Goal: Task Accomplishment & Management: Use online tool/utility

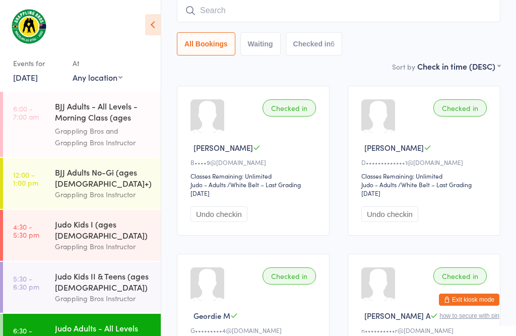
scroll to position [80, 0]
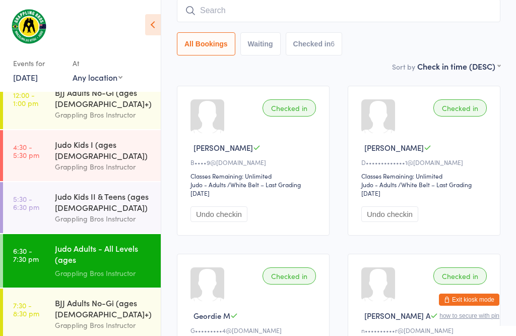
click at [93, 304] on div "BJJ Adults No-Gi (ages [DEMOGRAPHIC_DATA]+)" at bounding box center [103, 308] width 97 height 22
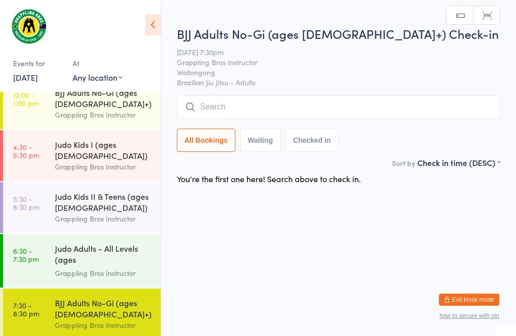
scroll to position [1, 0]
click at [246, 104] on input "search" at bounding box center [338, 106] width 323 height 23
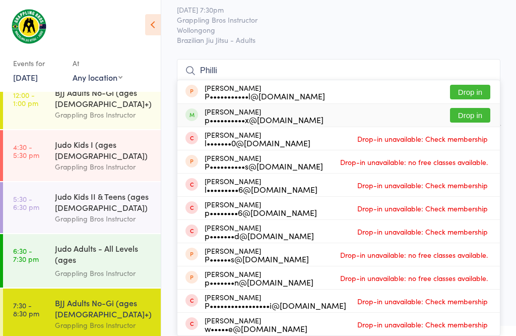
type input "Philli"
click at [477, 108] on button "Drop in" at bounding box center [470, 115] width 40 height 15
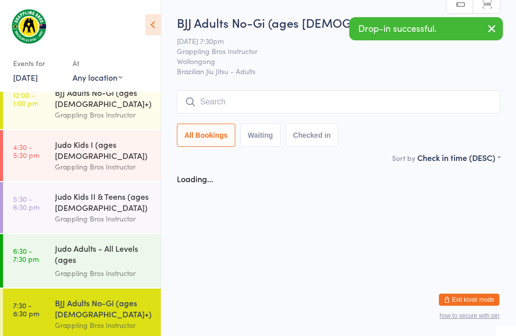
scroll to position [33, 0]
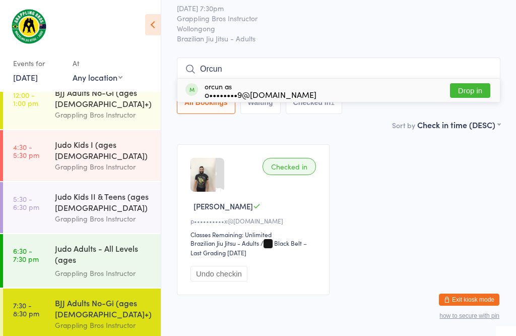
type input "Orcun"
click at [481, 88] on button "Drop in" at bounding box center [470, 90] width 40 height 15
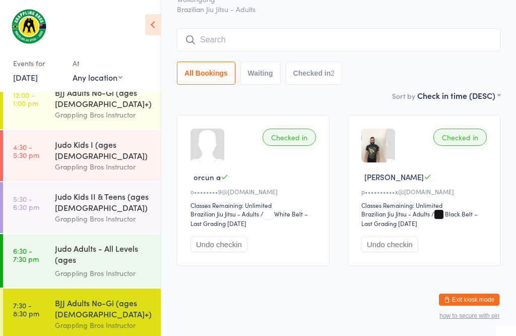
scroll to position [202, 0]
click at [106, 297] on div "BJJ Adults No-Gi (ages [DEMOGRAPHIC_DATA]+)" at bounding box center [103, 308] width 97 height 22
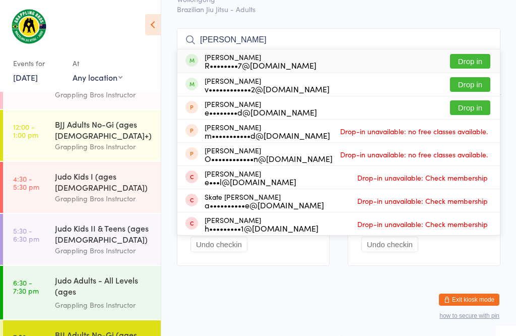
scroll to position [72, 0]
type input "[PERSON_NAME]"
click at [481, 54] on button "Drop in" at bounding box center [470, 61] width 40 height 15
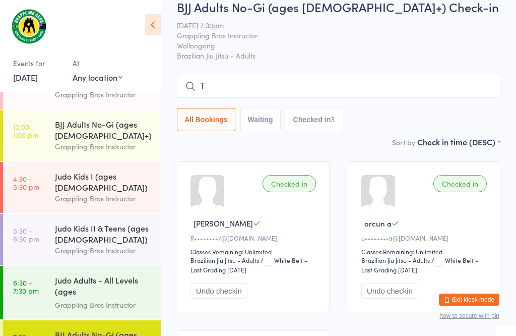
scroll to position [15, 0]
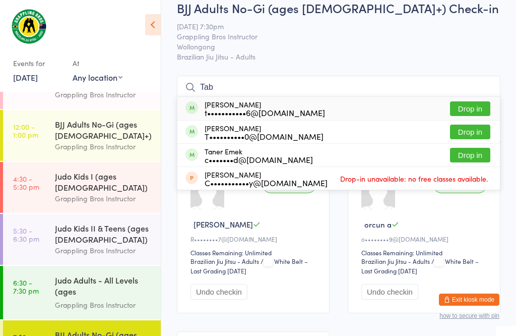
type input "Tab"
click at [464, 107] on button "Drop in" at bounding box center [470, 108] width 40 height 15
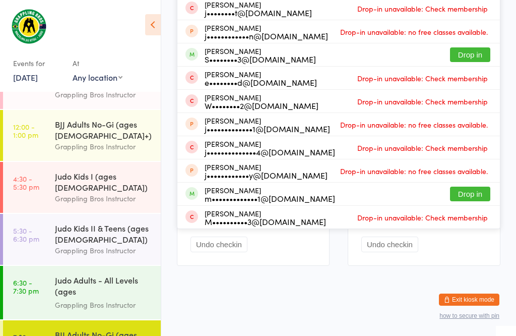
scroll to position [319, 0]
type input "Jack"
click at [475, 186] on button "Drop in" at bounding box center [470, 193] width 40 height 15
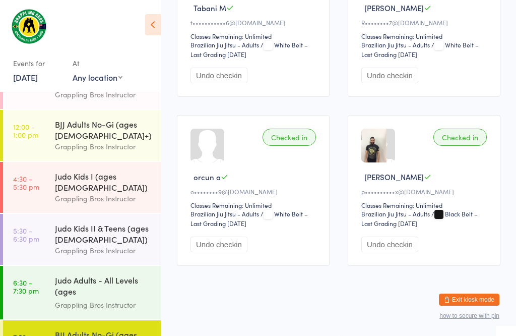
scroll to position [20, 0]
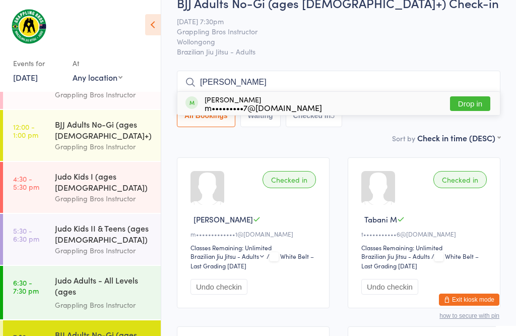
type input "[PERSON_NAME]"
click at [471, 107] on button "Drop in" at bounding box center [470, 103] width 40 height 15
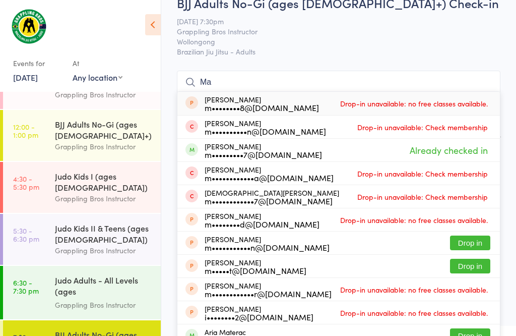
type input "M"
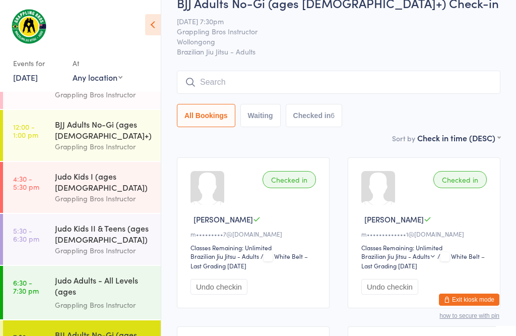
click at [334, 82] on input "search" at bounding box center [338, 82] width 323 height 23
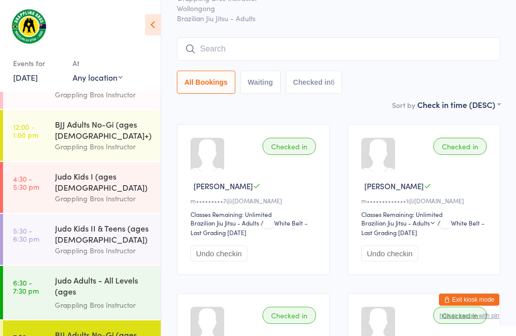
scroll to position [91, 0]
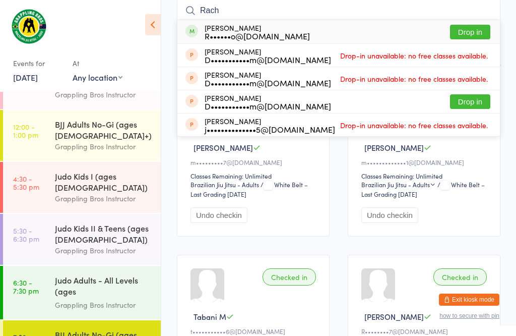
type input "Rach"
click at [478, 36] on button "Drop in" at bounding box center [470, 32] width 40 height 15
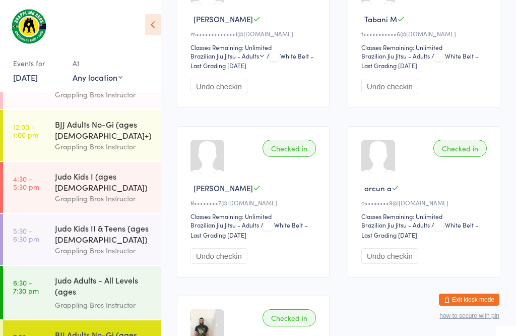
scroll to position [385, 0]
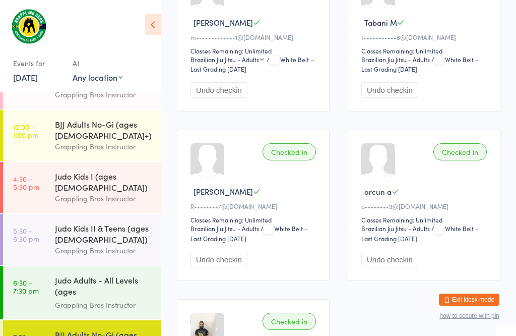
click at [86, 274] on div "Judo Adults - All Levels (ages [DEMOGRAPHIC_DATA]+)" at bounding box center [103, 286] width 97 height 25
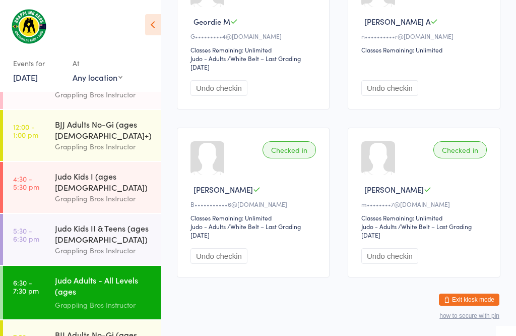
scroll to position [25, 0]
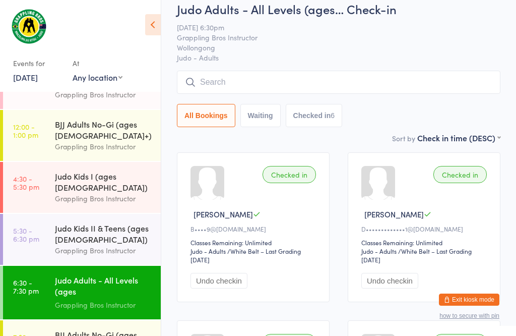
click at [105, 110] on div "BJJ Adults No-Gi (ages [DEMOGRAPHIC_DATA]+) Grappling Bros Instructor" at bounding box center [108, 135] width 106 height 51
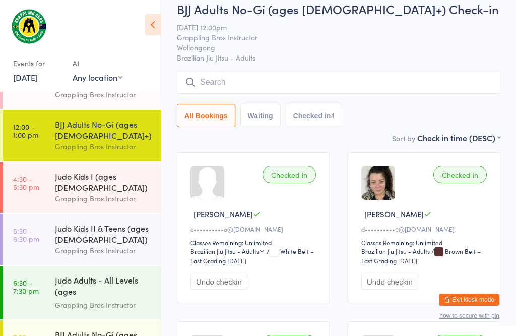
click at [232, 84] on input "search" at bounding box center [338, 82] width 323 height 23
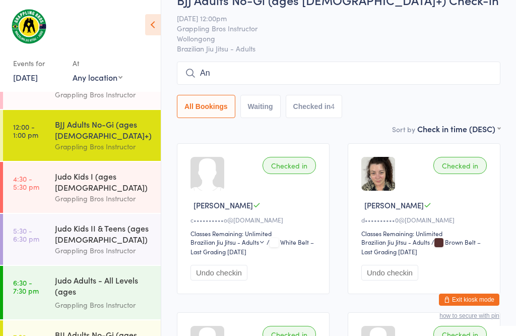
type input "[PERSON_NAME]"
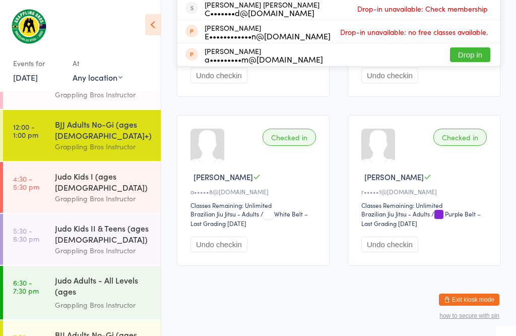
scroll to position [416, 0]
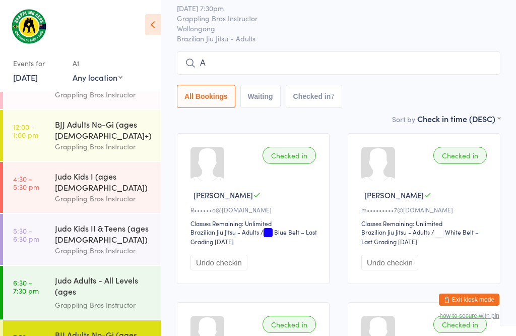
scroll to position [45, 0]
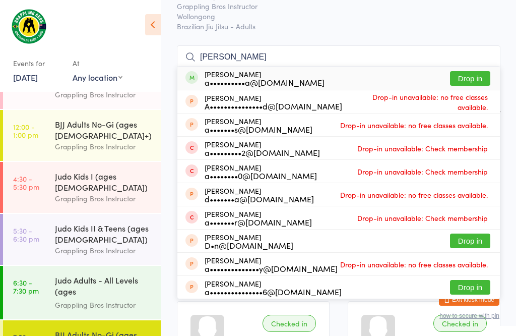
type input "[PERSON_NAME]"
click at [469, 79] on button "Drop in" at bounding box center [470, 78] width 40 height 15
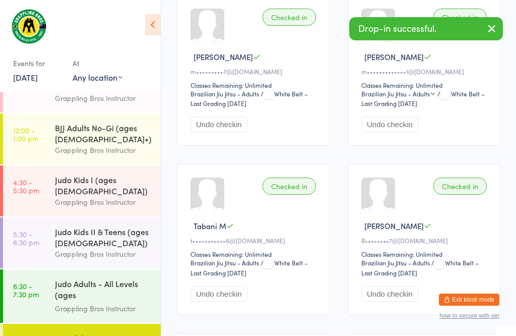
scroll to position [352, 0]
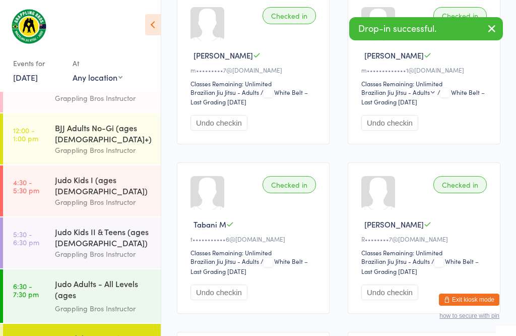
click at [101, 302] on div "Grappling Bros Instructor" at bounding box center [103, 308] width 97 height 12
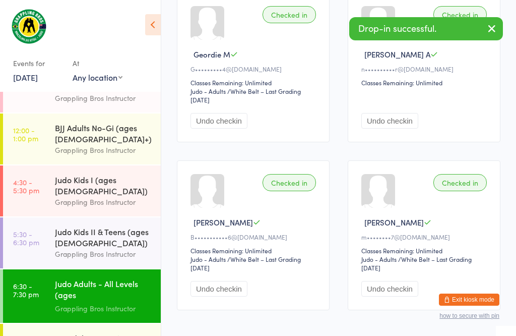
scroll to position [25, 0]
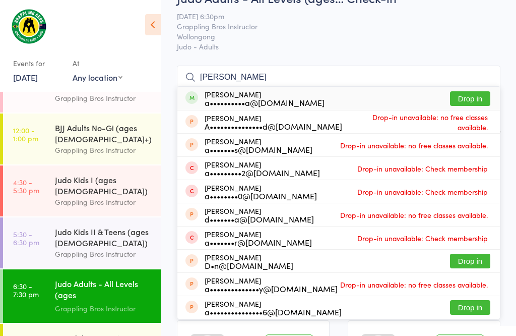
type input "[PERSON_NAME]"
click at [475, 100] on button "Drop in" at bounding box center [470, 98] width 40 height 15
